Goal: Information Seeking & Learning: Learn about a topic

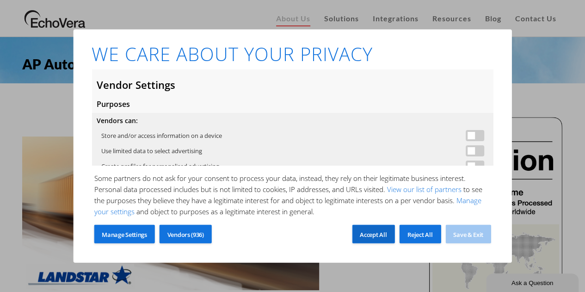
click at [376, 233] on span "Accept All" at bounding box center [373, 234] width 27 height 8
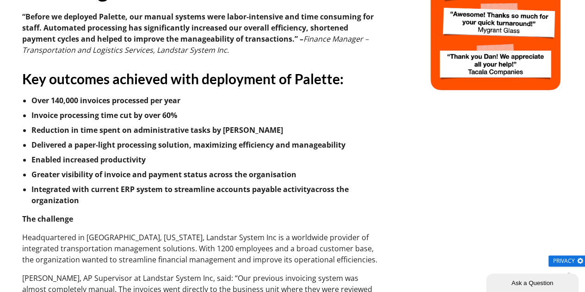
scroll to position [416, 0]
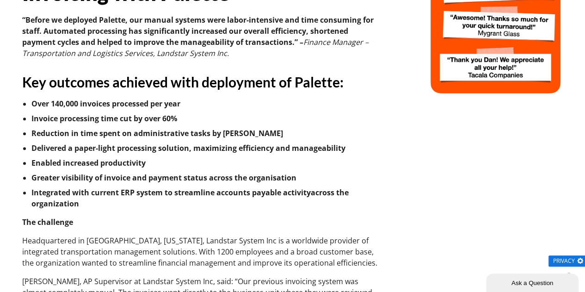
click at [141, 164] on strong "Enabled increased productivity" at bounding box center [88, 163] width 114 height 10
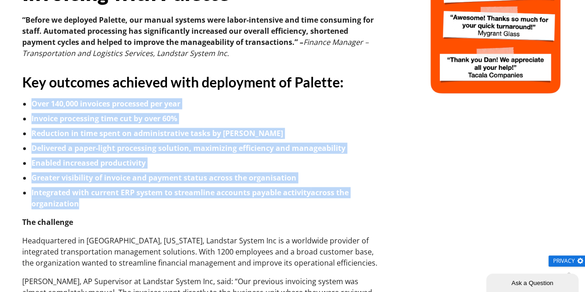
drag, startPoint x: 30, startPoint y: 104, endPoint x: 91, endPoint y: 203, distance: 116.3
click at [91, 203] on li "Integrated with current ERP system to streamline accounts payable activity acro…" at bounding box center [207, 198] width 352 height 22
drag, startPoint x: 91, startPoint y: 203, endPoint x: 25, endPoint y: 100, distance: 122.3
click at [31, 100] on ul "Over 140,000 invoices processed per year Invoice processing time cut by over 60…" at bounding box center [207, 153] width 352 height 111
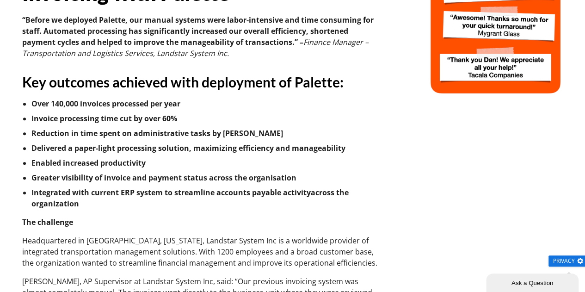
click at [31, 100] on li "Over 140,000 invoices processed per year" at bounding box center [207, 103] width 352 height 11
click at [31, 101] on li "Over 140,000 invoices processed per year" at bounding box center [207, 103] width 352 height 11
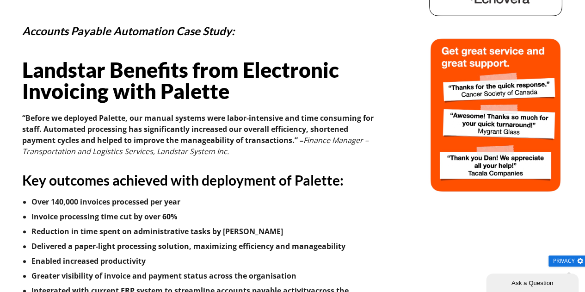
scroll to position [318, 0]
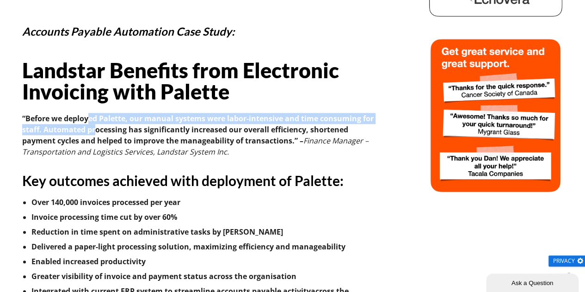
drag, startPoint x: 96, startPoint y: 127, endPoint x: 89, endPoint y: 113, distance: 15.7
click at [89, 113] on strong "“Before we deployed Palette, our manual systems were labor-intensive and time c…" at bounding box center [198, 129] width 352 height 32
drag, startPoint x: 89, startPoint y: 113, endPoint x: 89, endPoint y: 126, distance: 13.0
click at [89, 126] on strong "“Before we deployed Palette, our manual systems were labor-intensive and time c…" at bounding box center [198, 129] width 352 height 32
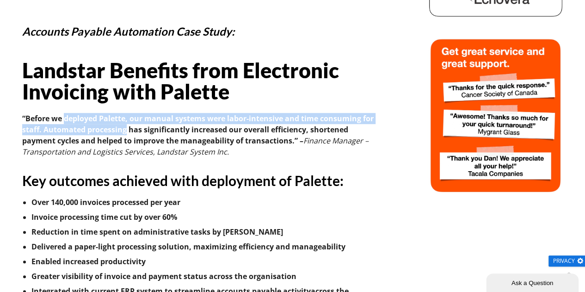
click at [89, 126] on strong "“Before we deployed Palette, our manual systems were labor-intensive and time c…" at bounding box center [198, 129] width 352 height 32
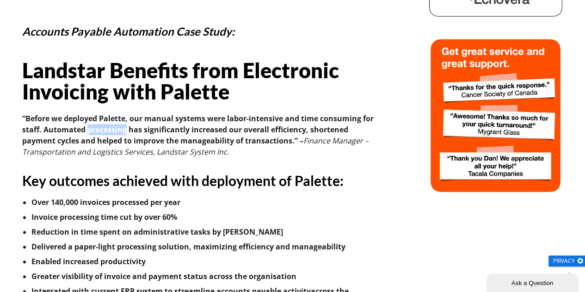
drag, startPoint x: 89, startPoint y: 126, endPoint x: 89, endPoint y: 135, distance: 8.8
click at [89, 135] on strong "“Before we deployed Palette, our manual systems were labor-intensive and time c…" at bounding box center [198, 129] width 352 height 32
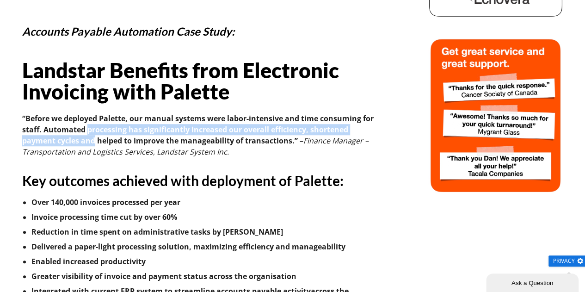
click at [89, 135] on strong "“Before we deployed Palette, our manual systems were labor-intensive and time c…" at bounding box center [198, 129] width 352 height 32
click at [89, 134] on strong "“Before we deployed Palette, our manual systems were labor-intensive and time c…" at bounding box center [198, 129] width 352 height 32
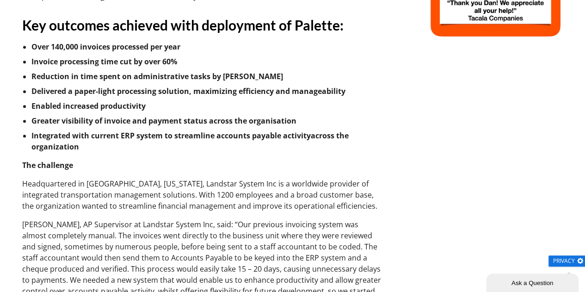
scroll to position [474, 0]
click at [205, 157] on div "Accounts Payable Automation Case Study: Landstar Benefits from Electronic Invoi…" at bounding box center [202, 274] width 361 height 1222
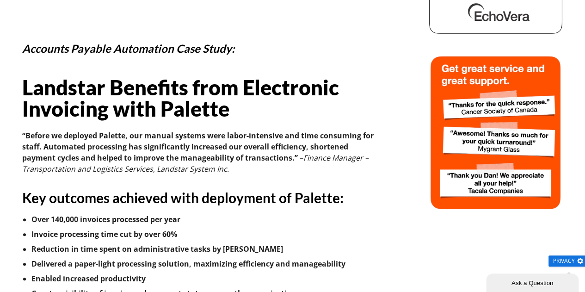
scroll to position [298, 0]
